Goal: Book appointment/travel/reservation

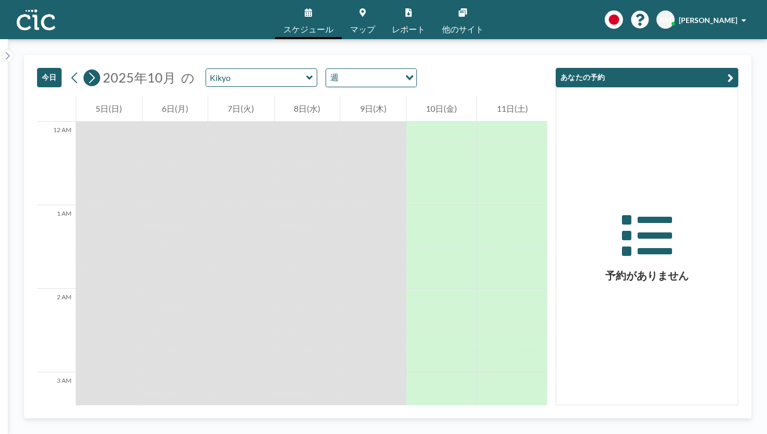
click at [87, 70] on icon at bounding box center [92, 78] width 10 height 16
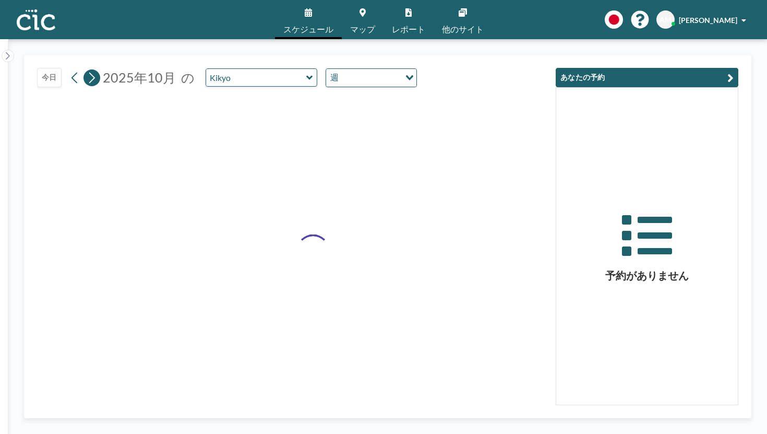
click at [87, 70] on icon at bounding box center [92, 78] width 10 height 16
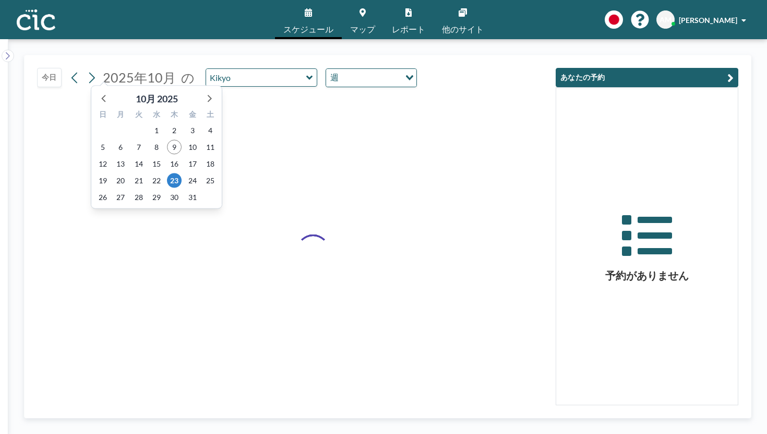
click at [133, 69] on span "2025年10月" at bounding box center [139, 77] width 73 height 16
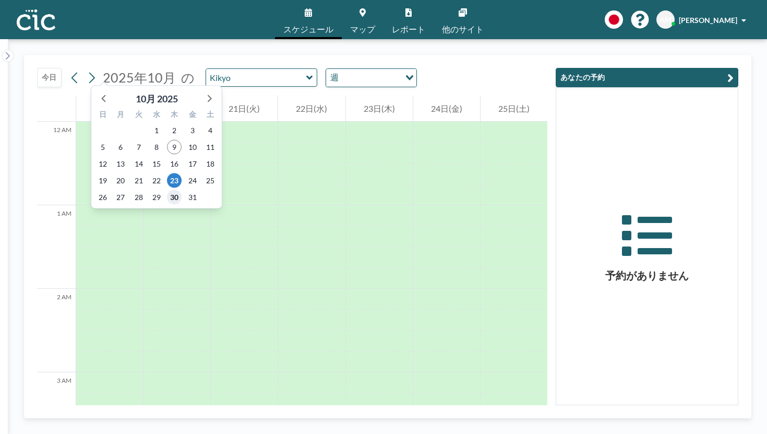
click at [169, 190] on span "30" at bounding box center [174, 197] width 15 height 15
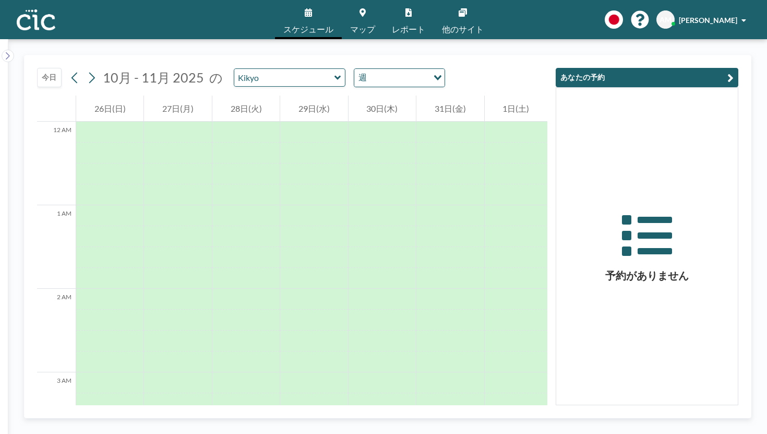
click at [260, 55] on div "[DATE] 10月 - 11月 [DATE] の Kikyo 週 Loading..." at bounding box center [292, 75] width 511 height 40
click at [259, 69] on input "text" at bounding box center [284, 77] width 100 height 17
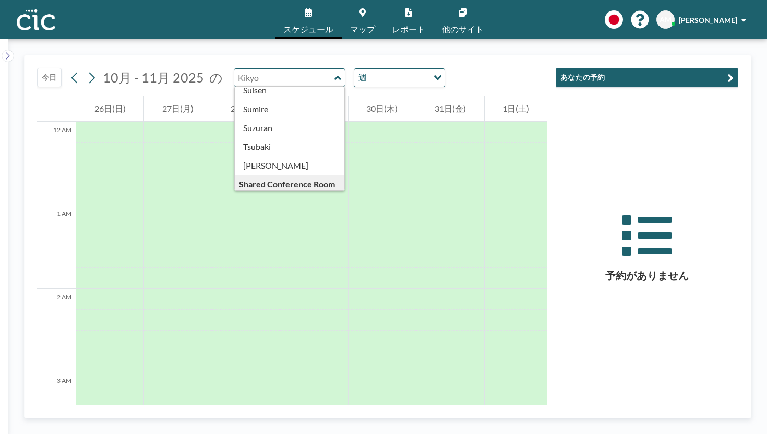
scroll to position [440, 0]
type input "Suji"
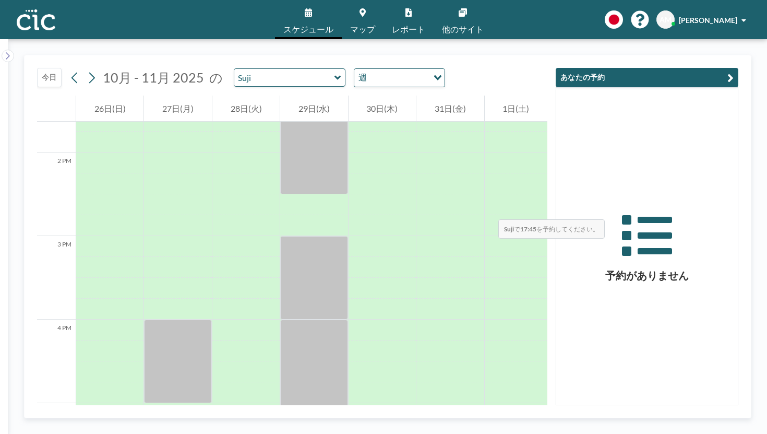
scroll to position [1139, 0]
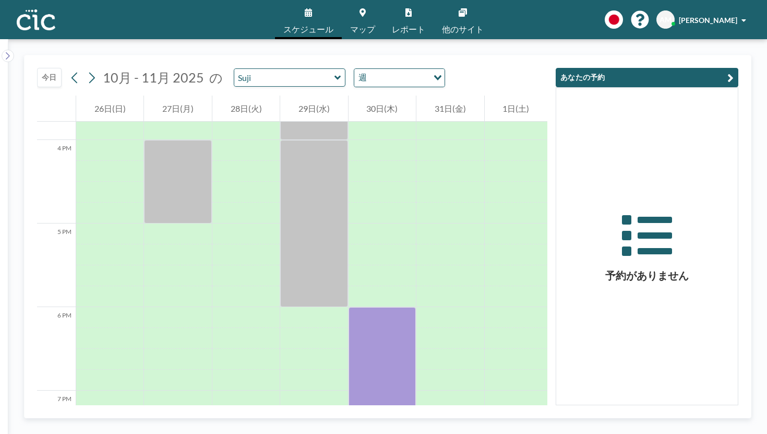
drag, startPoint x: 401, startPoint y: 191, endPoint x: 400, endPoint y: 433, distance: 242.2
click at [400, 433] on div "[DATE] 10月 - 11月 [DATE] の [PERSON_NAME] 週 Loading... 12 AM 1 AM 2 AM 3 AM 4 AM …" at bounding box center [387, 236] width 759 height 395
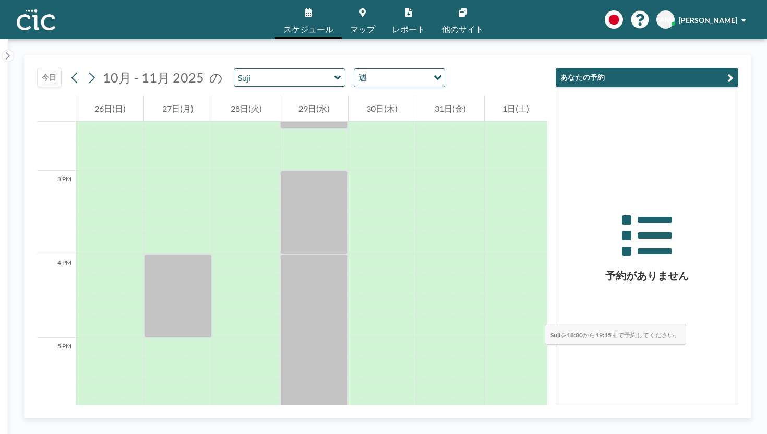
scroll to position [1112, 0]
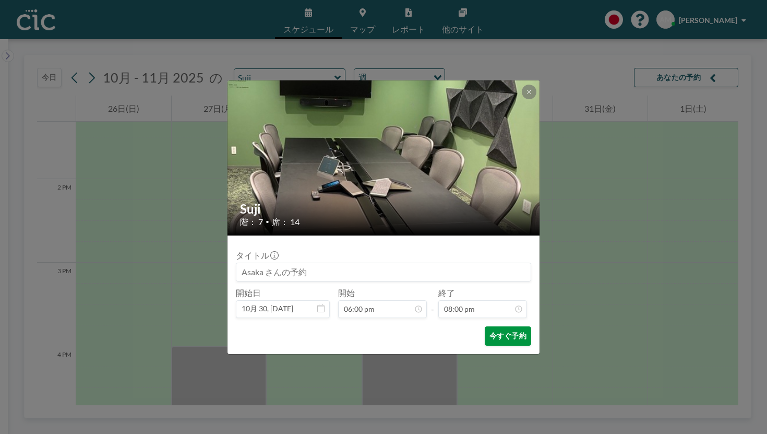
scroll to position [1333, 0]
click at [487, 326] on button "今すぐ予約" at bounding box center [508, 335] width 46 height 19
